Goal: Transaction & Acquisition: Subscribe to service/newsletter

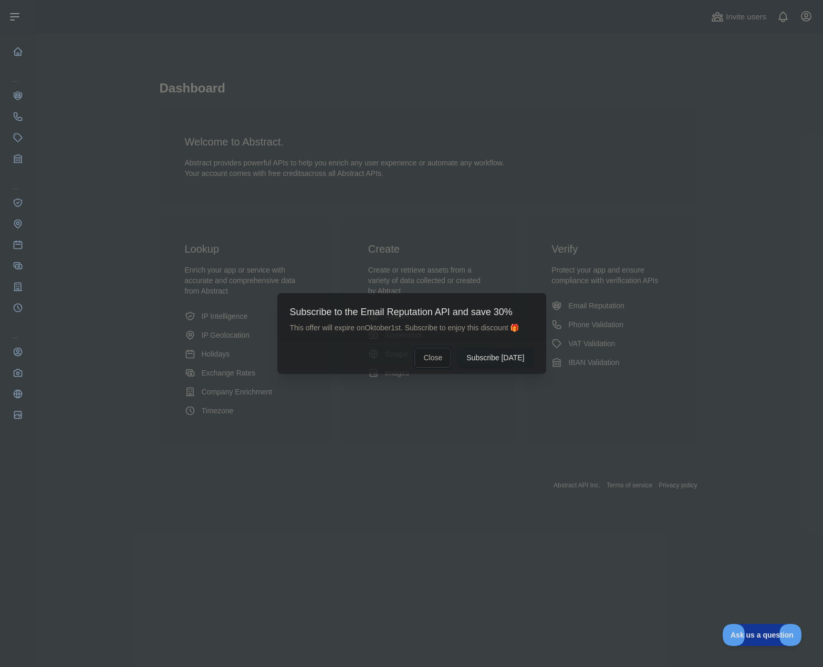
drag, startPoint x: 442, startPoint y: 361, endPoint x: 431, endPoint y: 356, distance: 12.5
click at [442, 361] on button "Close" at bounding box center [433, 358] width 37 height 20
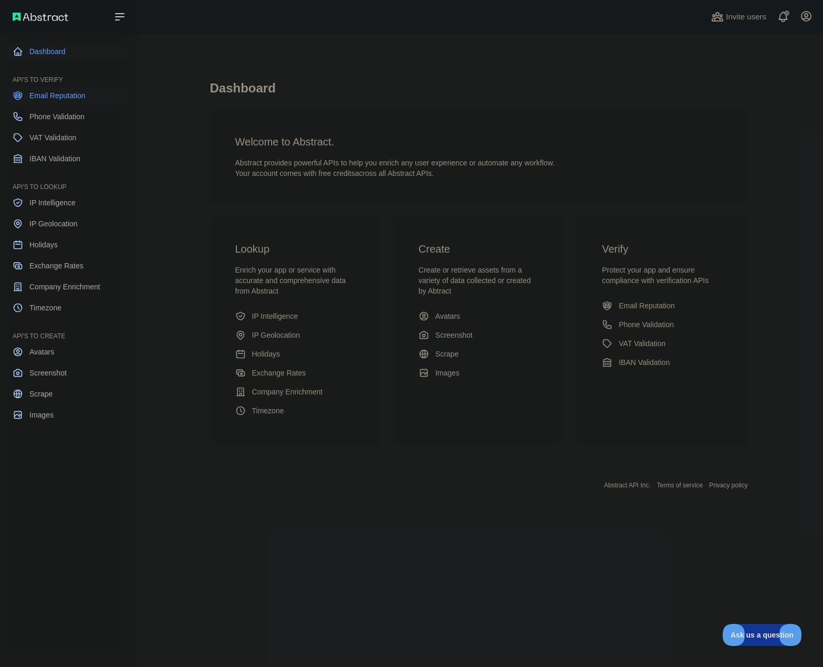
click at [20, 101] on link "Email Reputation" at bounding box center [67, 95] width 118 height 19
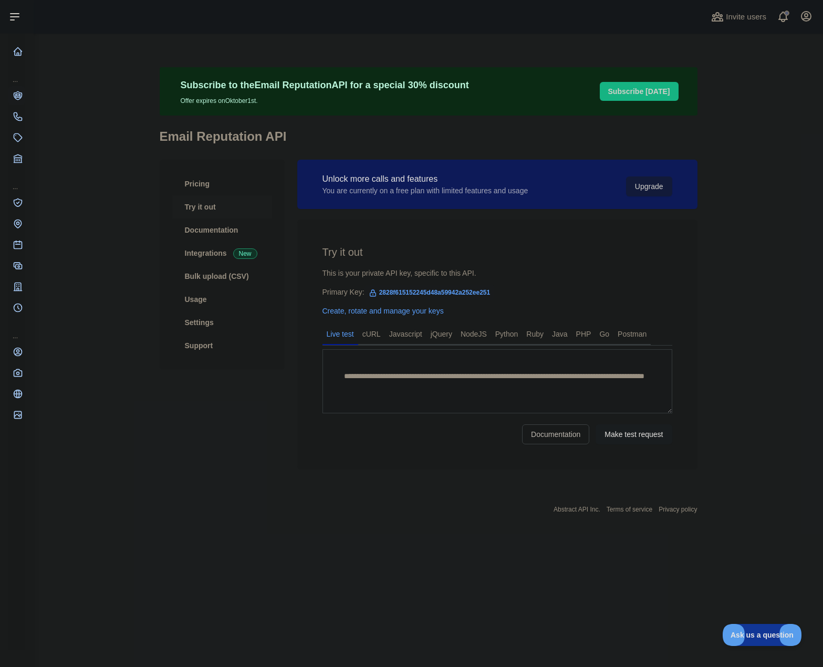
click at [642, 95] on button "Subscribe [DATE]" at bounding box center [639, 91] width 79 height 19
click at [647, 183] on button "Upgrade" at bounding box center [649, 187] width 46 height 20
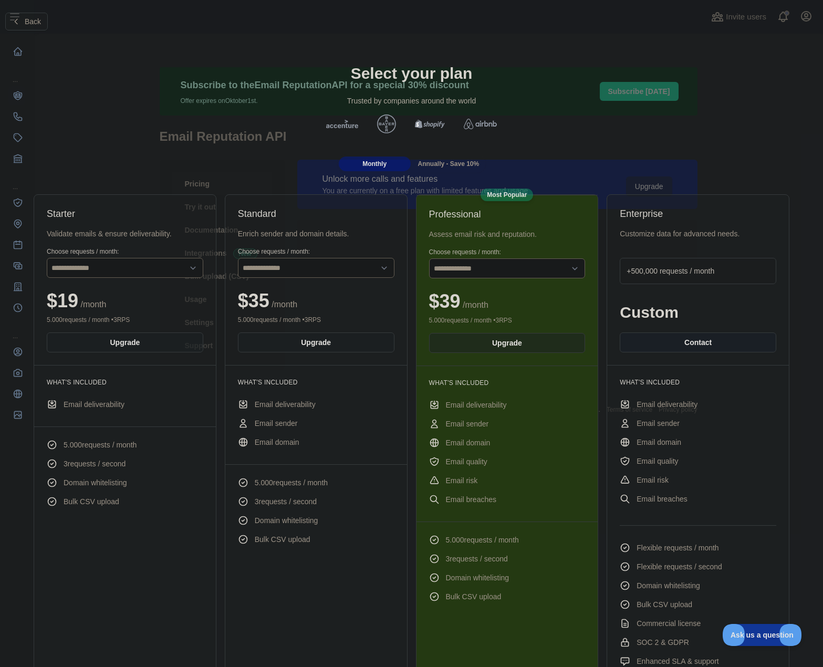
click at [448, 167] on span "Annually - Save 10%" at bounding box center [448, 163] width 61 height 7
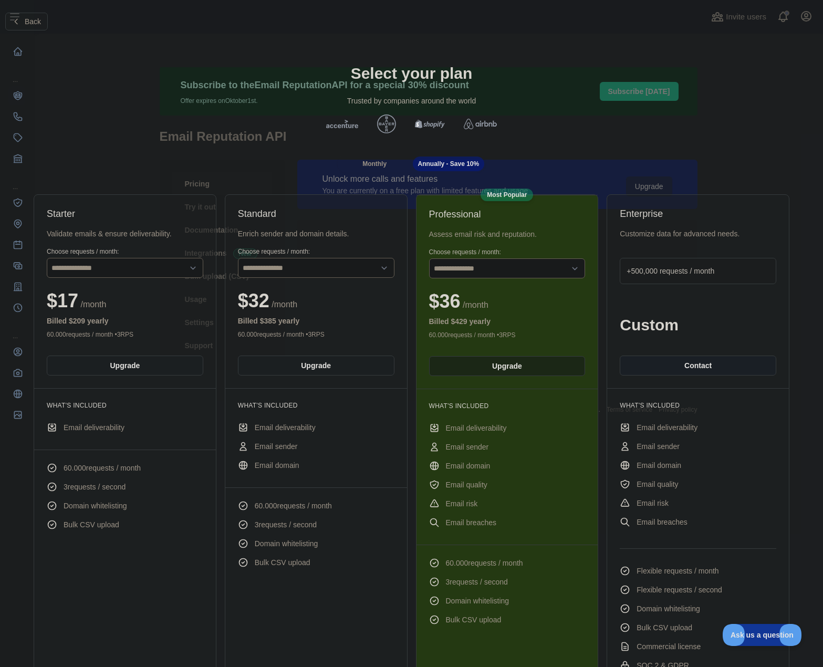
click at [504, 364] on button "Upgrade" at bounding box center [507, 366] width 157 height 20
